Goal: Information Seeking & Learning: Check status

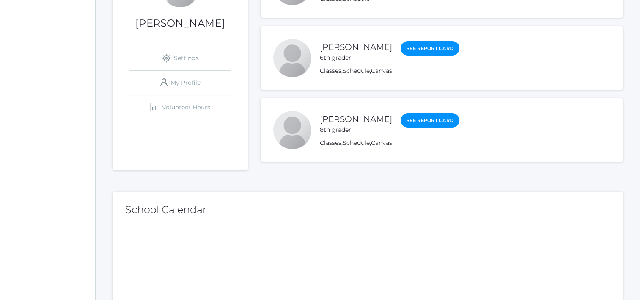
scroll to position [179, 0]
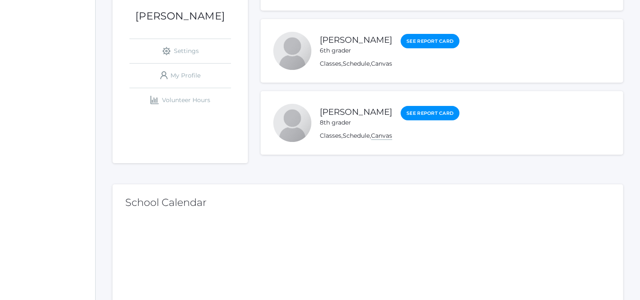
click at [383, 135] on link "Canvas" at bounding box center [381, 136] width 21 height 8
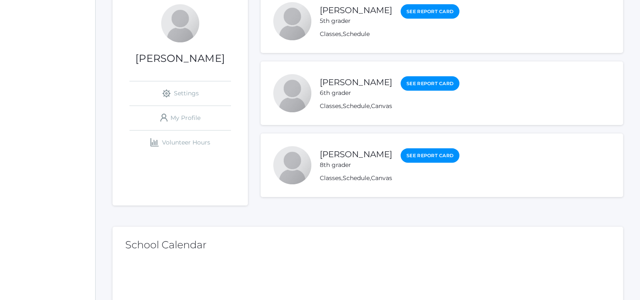
scroll to position [102, 0]
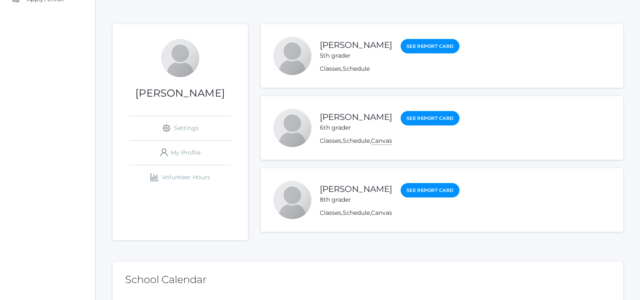
click at [387, 139] on link "Canvas" at bounding box center [381, 141] width 21 height 8
click at [388, 140] on link "Canvas" at bounding box center [381, 141] width 21 height 8
click at [186, 154] on link "icons/user/plain Created with Sketch. My Profile" at bounding box center [180, 152] width 102 height 24
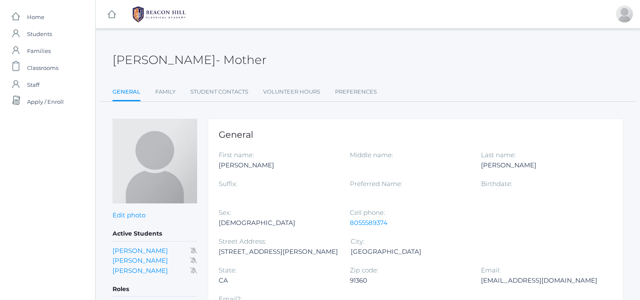
scroll to position [102, 0]
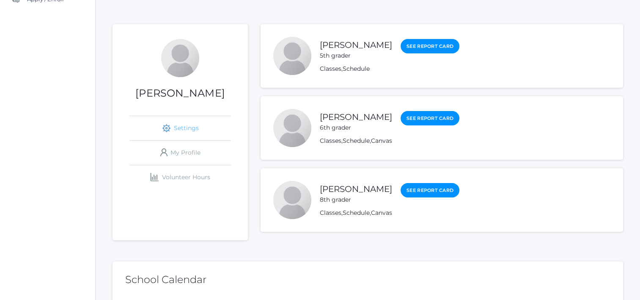
click at [174, 132] on link "icons/ui/navigation/settings Created with Sketch. Settings" at bounding box center [180, 128] width 102 height 24
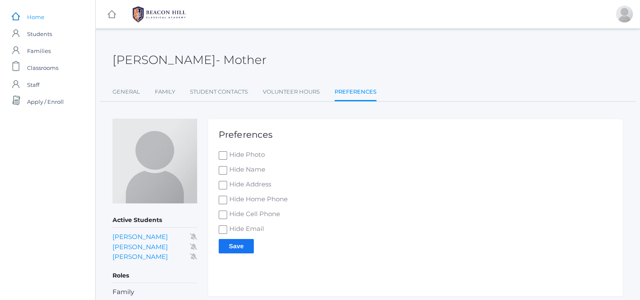
click at [43, 20] on span "Home" at bounding box center [35, 16] width 17 height 17
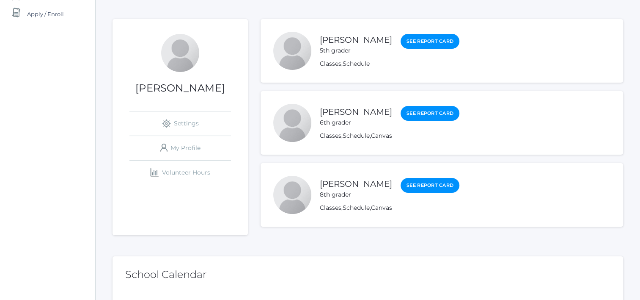
scroll to position [20, 0]
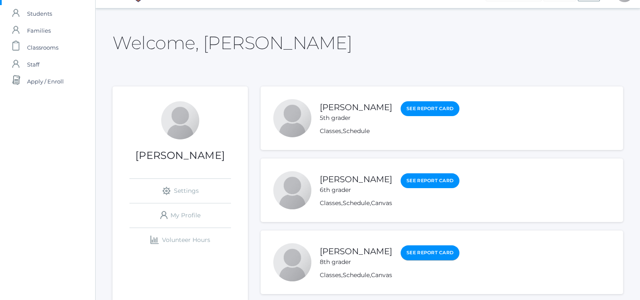
click at [424, 253] on link "See Report Card" at bounding box center [430, 252] width 59 height 15
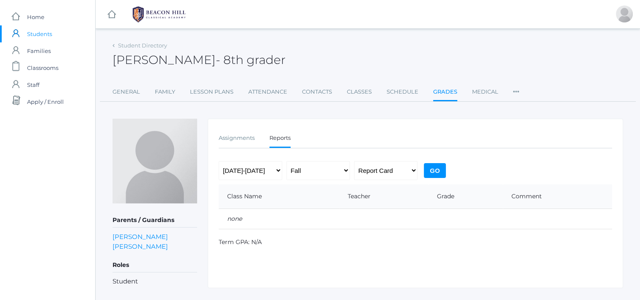
scroll to position [20, 0]
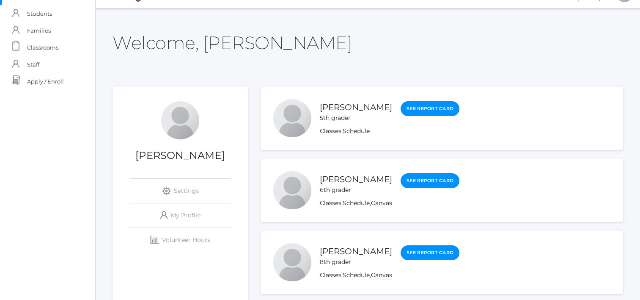
click at [382, 275] on link "Canvas" at bounding box center [381, 275] width 21 height 8
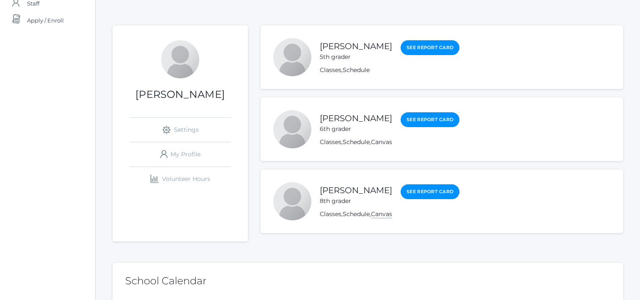
click at [382, 216] on link "Canvas" at bounding box center [381, 214] width 21 height 8
click at [382, 214] on link "Canvas" at bounding box center [381, 214] width 21 height 8
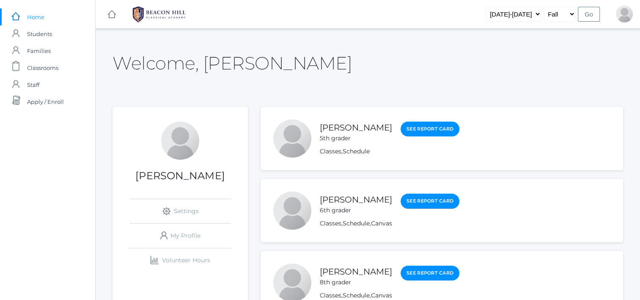
scroll to position [96, 0]
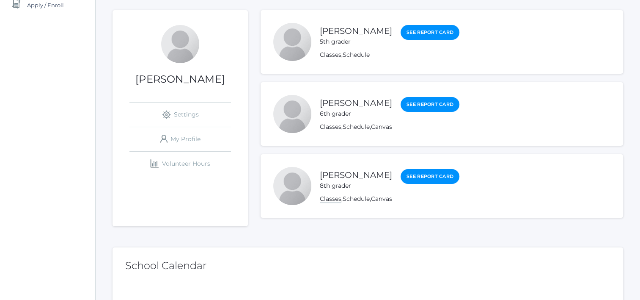
click at [327, 200] on link "Classes" at bounding box center [331, 199] width 22 height 8
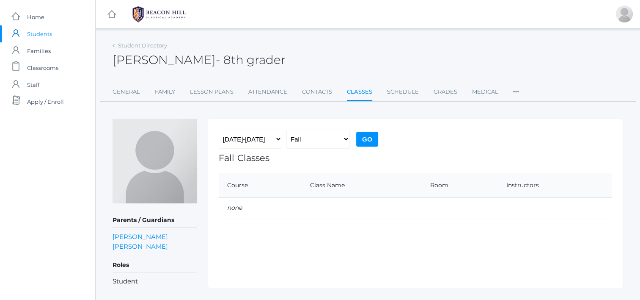
scroll to position [19, 0]
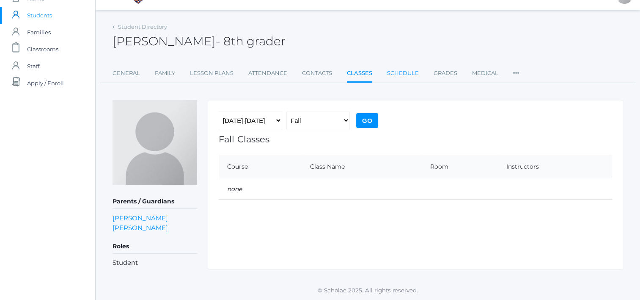
click at [405, 75] on link "Schedule" at bounding box center [403, 73] width 32 height 17
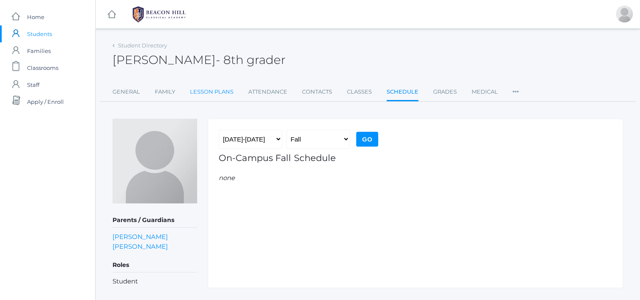
click at [213, 89] on link "Lesson Plans" at bounding box center [212, 91] width 44 height 17
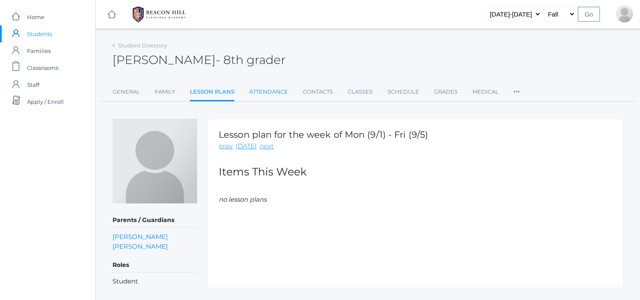
click at [263, 90] on link "Attendance" at bounding box center [268, 91] width 39 height 17
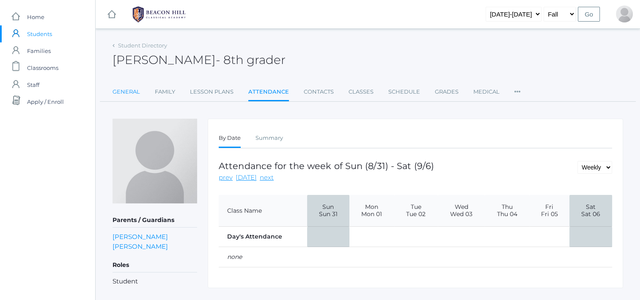
click at [127, 93] on link "General" at bounding box center [126, 91] width 27 height 17
